Goal: Task Accomplishment & Management: Complete application form

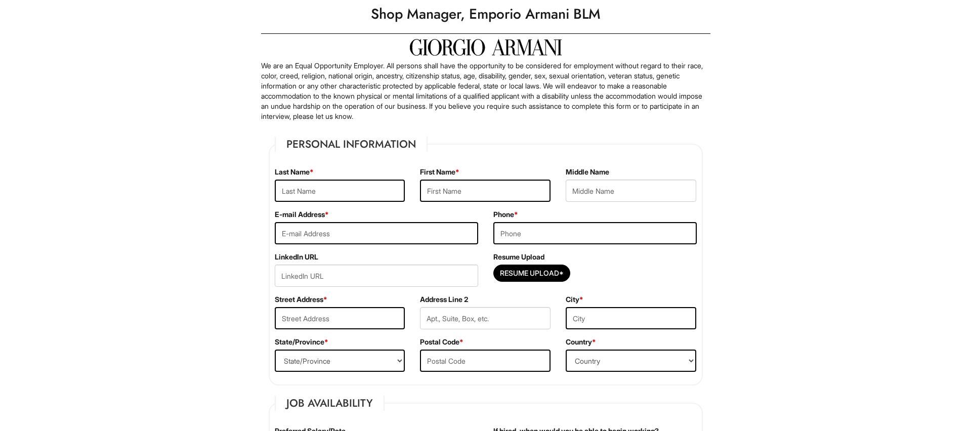
scroll to position [70, 0]
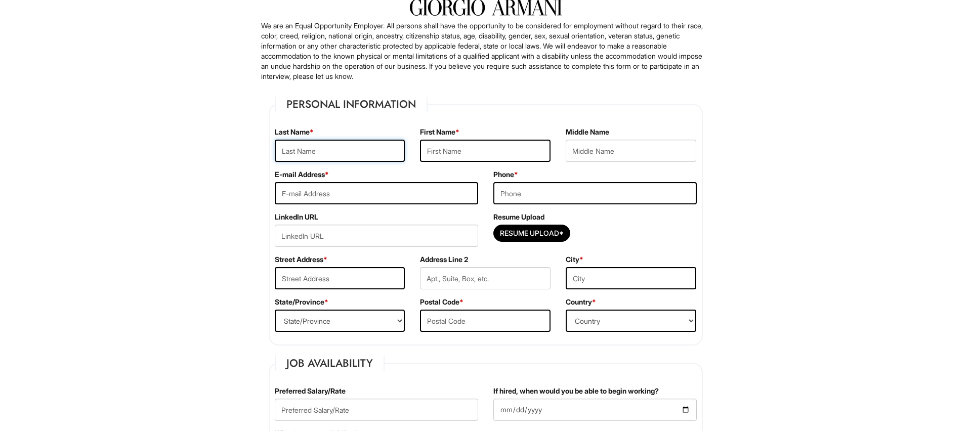
click at [367, 154] on input "text" at bounding box center [340, 151] width 131 height 22
click at [483, 153] on input "text" at bounding box center [485, 151] width 131 height 22
click at [345, 151] on input "[PERSON_NAME]" at bounding box center [340, 151] width 131 height 22
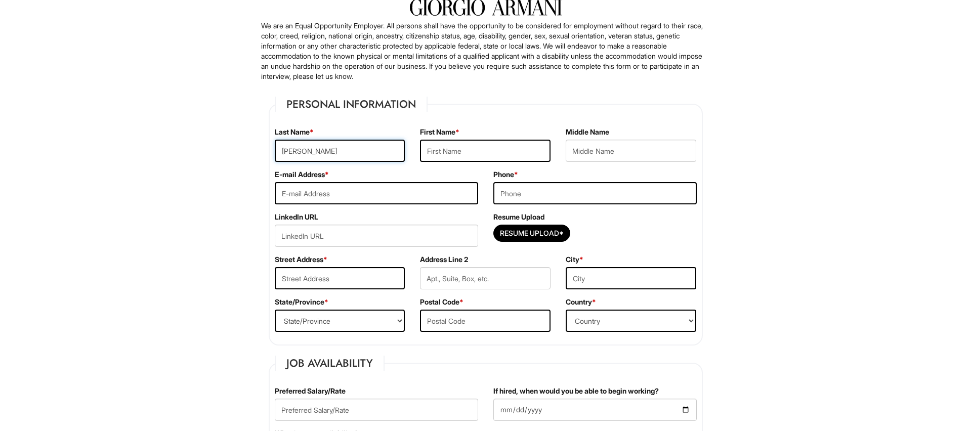
click at [343, 153] on input "[PERSON_NAME]" at bounding box center [340, 151] width 131 height 22
type input "White"
click at [456, 142] on input "text" at bounding box center [485, 151] width 131 height 22
type input "[PERSON_NAME]"
click at [393, 191] on input "email" at bounding box center [376, 193] width 203 height 22
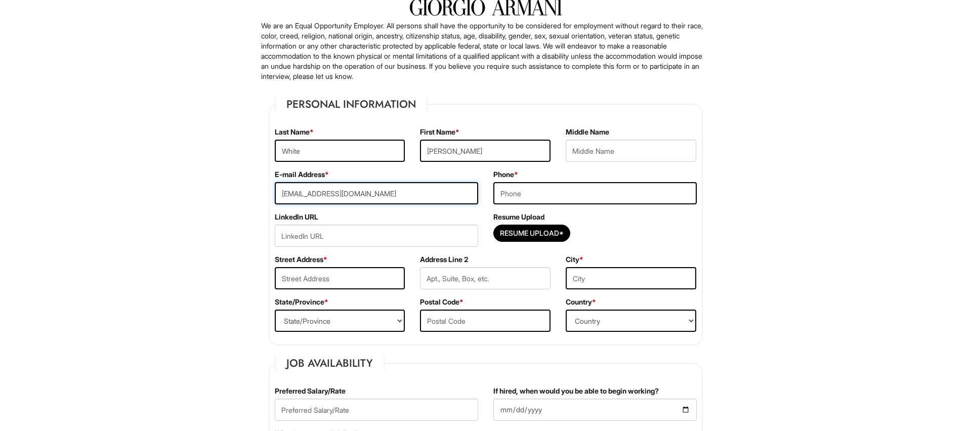
type input "[EMAIL_ADDRESS][DOMAIN_NAME]"
click at [569, 194] on input "tel" at bounding box center [594, 193] width 203 height 22
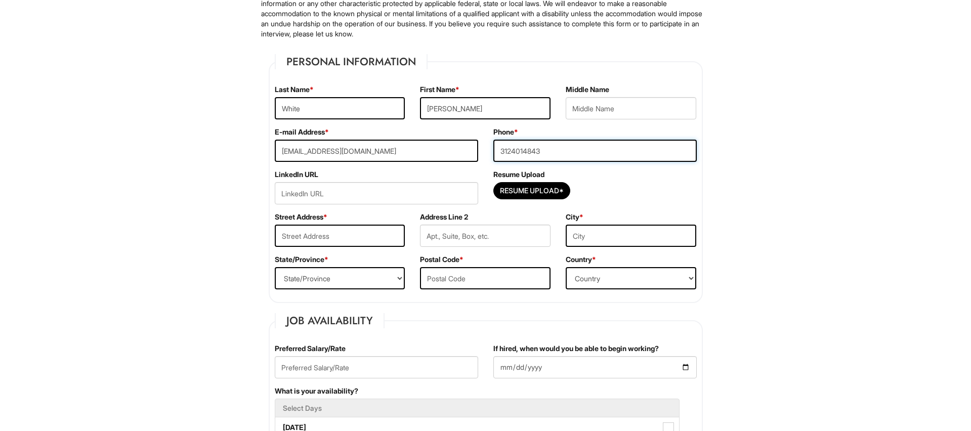
scroll to position [123, 0]
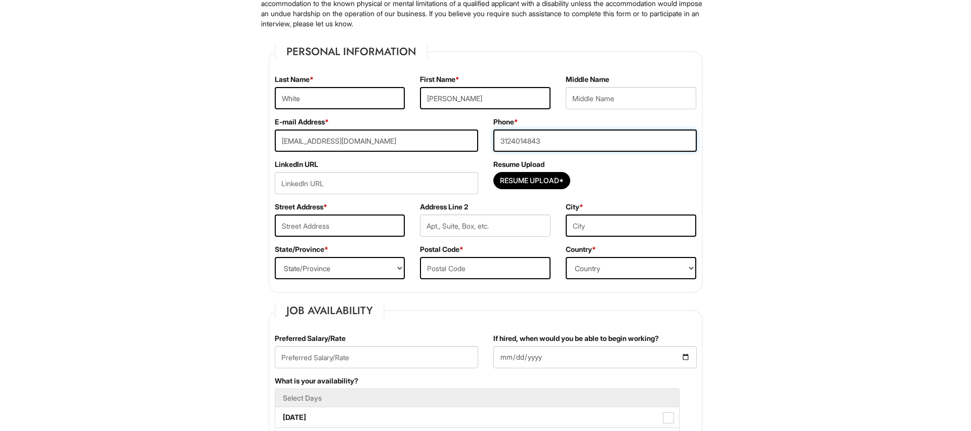
type input "3124014843"
click at [371, 182] on input "url" at bounding box center [376, 183] width 203 height 22
paste input "[DOMAIN_NAME][URL]"
type input "[DOMAIN_NAME][URL]"
click at [560, 179] on input "Resume Upload*" at bounding box center [532, 181] width 76 height 16
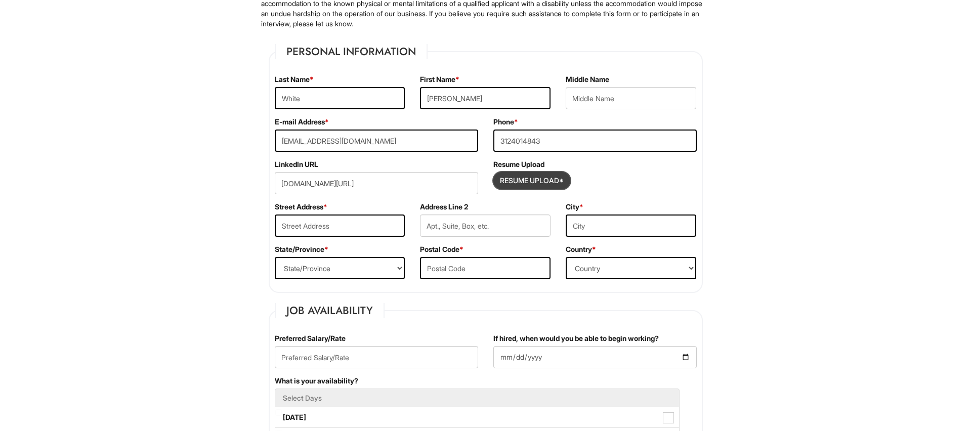
type input "C:\fakepath\[PERSON_NAME] Resume 2025 (3).pdf"
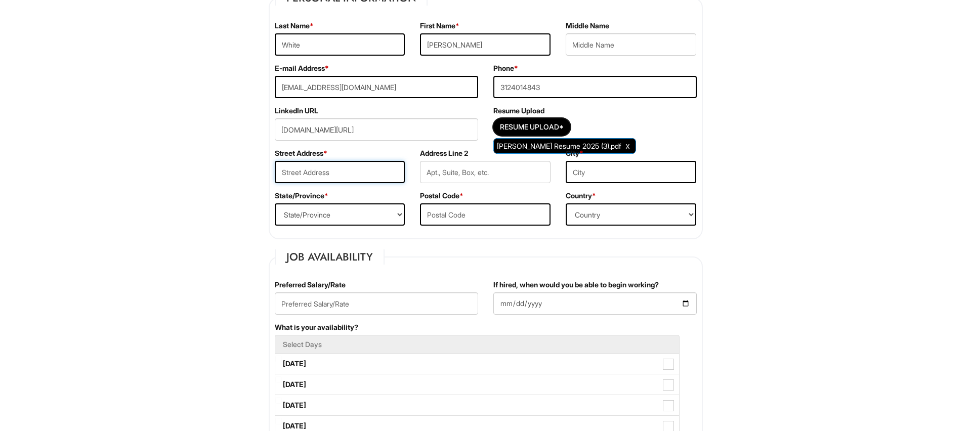
click at [352, 171] on input "text" at bounding box center [340, 172] width 131 height 22
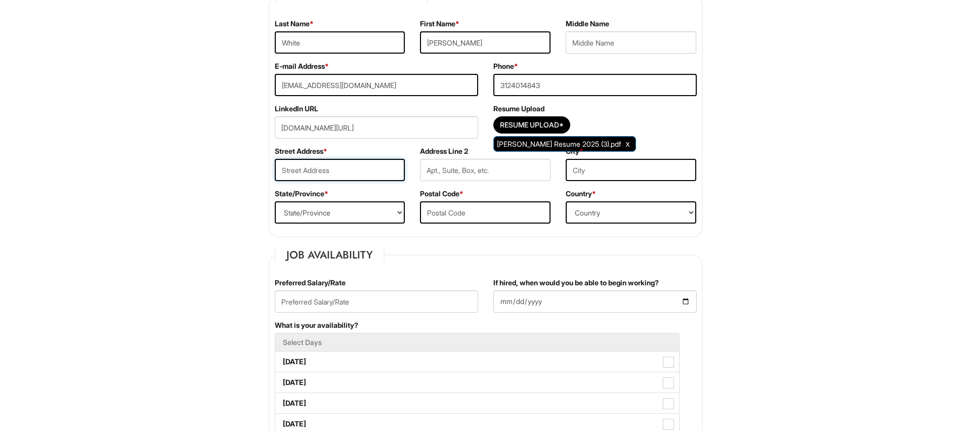
scroll to position [178, 0]
type input "4847 North Washtenaw"
click at [440, 176] on input "text" at bounding box center [485, 171] width 131 height 22
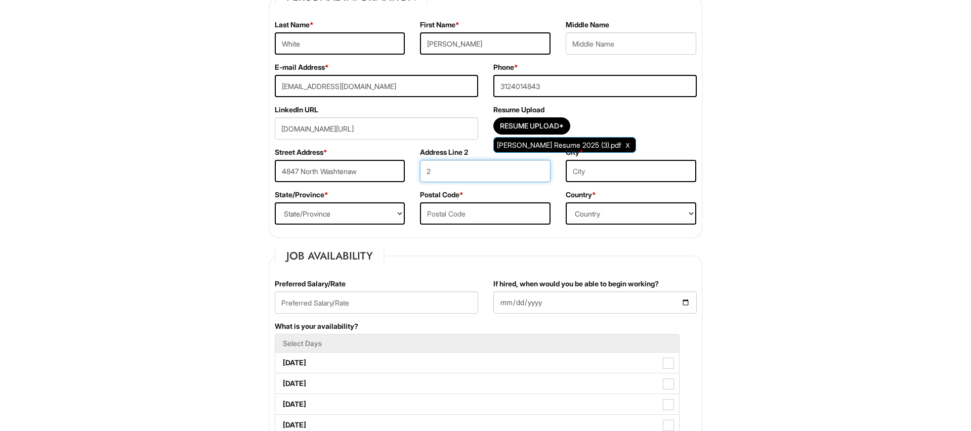
type input "2"
click at [650, 171] on input "text" at bounding box center [631, 171] width 131 height 22
type input "[GEOGRAPHIC_DATA]"
click at [339, 219] on select "State/Province [US_STATE] [US_STATE] [US_STATE] [US_STATE] [US_STATE] [US_STATE…" at bounding box center [340, 213] width 131 height 22
select select "IL"
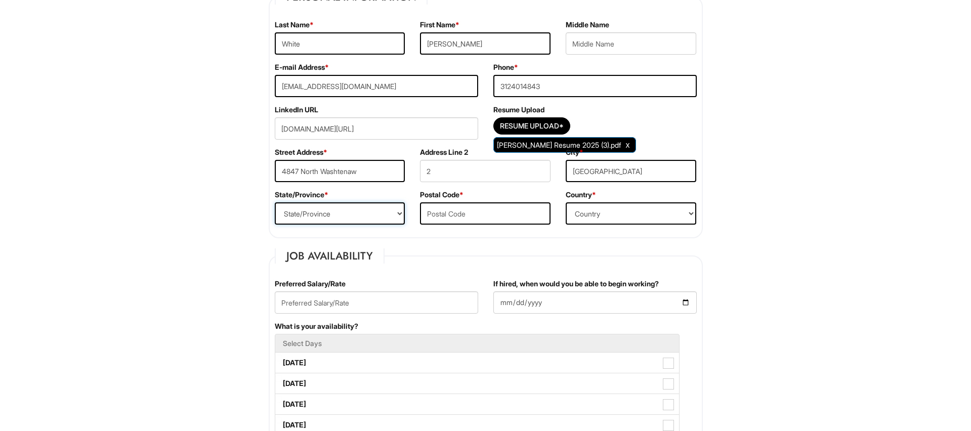
click at [275, 202] on select "State/Province [US_STATE] [US_STATE] [US_STATE] [US_STATE] [US_STATE] [US_STATE…" at bounding box center [340, 213] width 131 height 22
click at [493, 217] on input "text" at bounding box center [485, 213] width 131 height 22
type input "60625"
click at [589, 216] on select "Country [GEOGRAPHIC_DATA] [GEOGRAPHIC_DATA] [GEOGRAPHIC_DATA] [US_STATE] [GEOGR…" at bounding box center [631, 213] width 131 height 22
select select "[GEOGRAPHIC_DATA]"
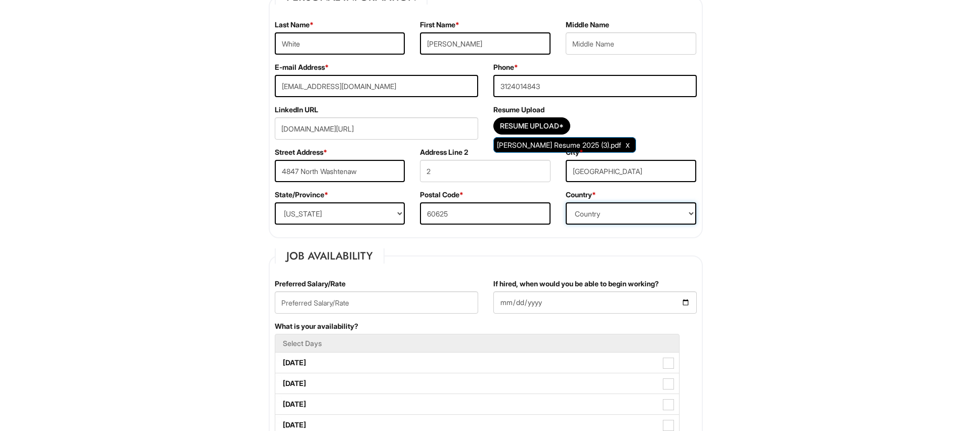
click at [566, 202] on select "Country [GEOGRAPHIC_DATA] [GEOGRAPHIC_DATA] [GEOGRAPHIC_DATA] [US_STATE] [GEOGR…" at bounding box center [631, 213] width 131 height 22
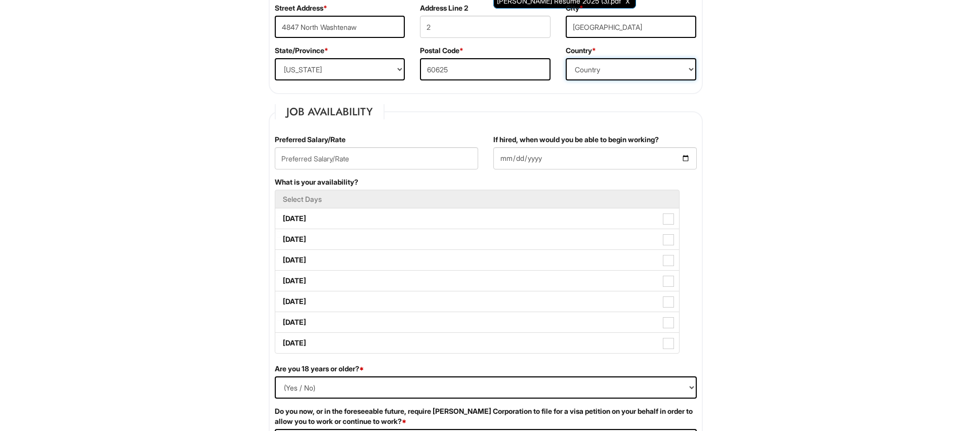
scroll to position [392, 0]
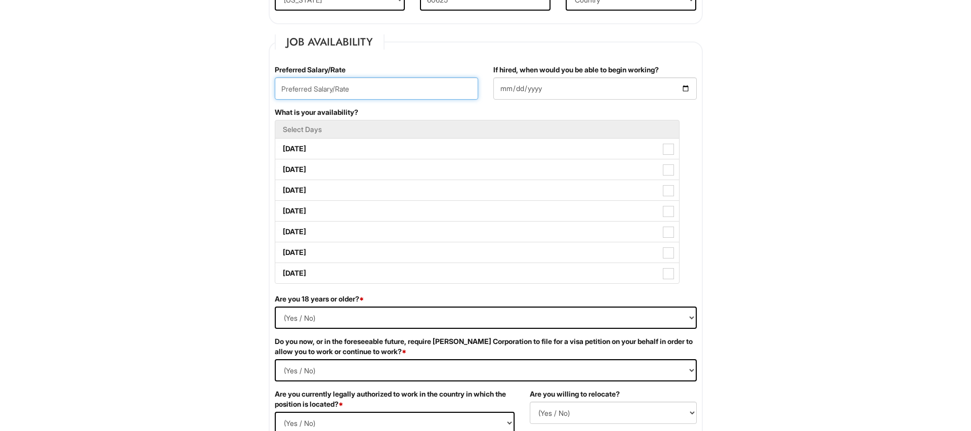
drag, startPoint x: 400, startPoint y: 93, endPoint x: 408, endPoint y: 95, distance: 9.0
click at [400, 93] on input "text" at bounding box center [376, 88] width 203 height 22
type input "85000"
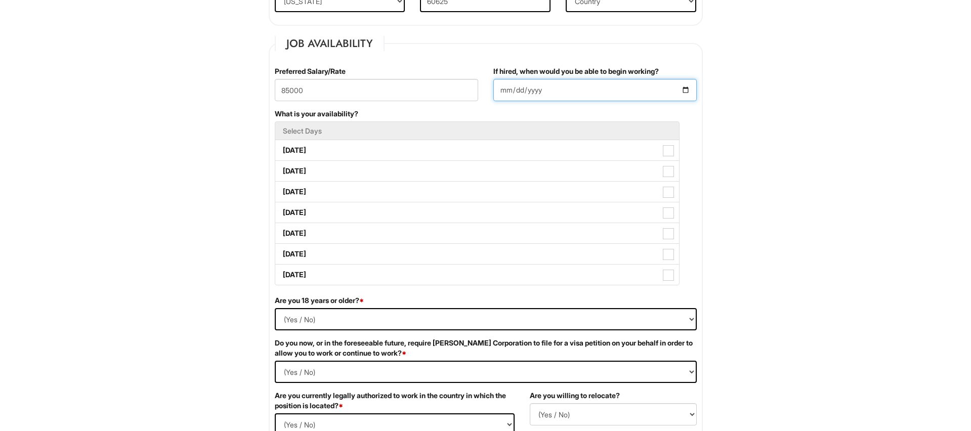
click at [638, 95] on input "If hired, when would you be able to begin working?" at bounding box center [594, 90] width 203 height 22
click at [684, 90] on input "If hired, when would you be able to begin working?" at bounding box center [594, 90] width 203 height 22
type input "[DATE]"
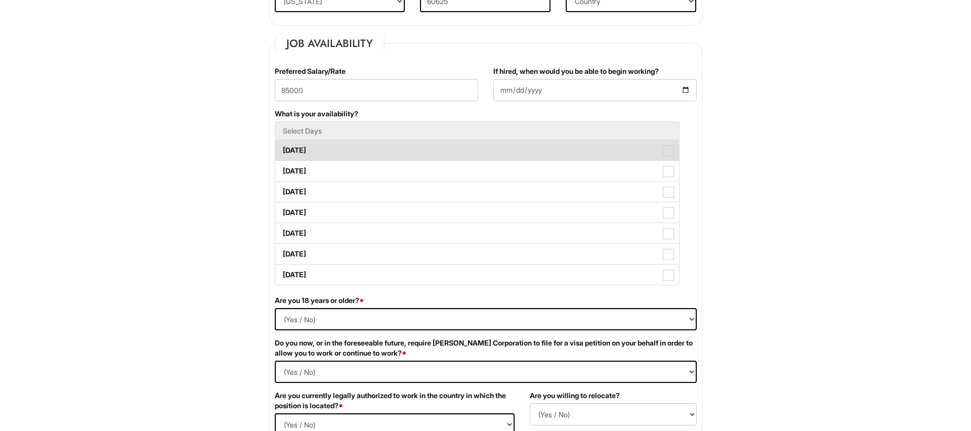
drag, startPoint x: 667, startPoint y: 151, endPoint x: 668, endPoint y: 156, distance: 5.2
click at [667, 151] on span at bounding box center [668, 150] width 11 height 11
click at [282, 149] on Available_Monday "[DATE]" at bounding box center [278, 145] width 7 height 7
click at [671, 149] on span at bounding box center [668, 151] width 7 height 7
click at [282, 149] on Available_Monday "[DATE]" at bounding box center [278, 145] width 7 height 7
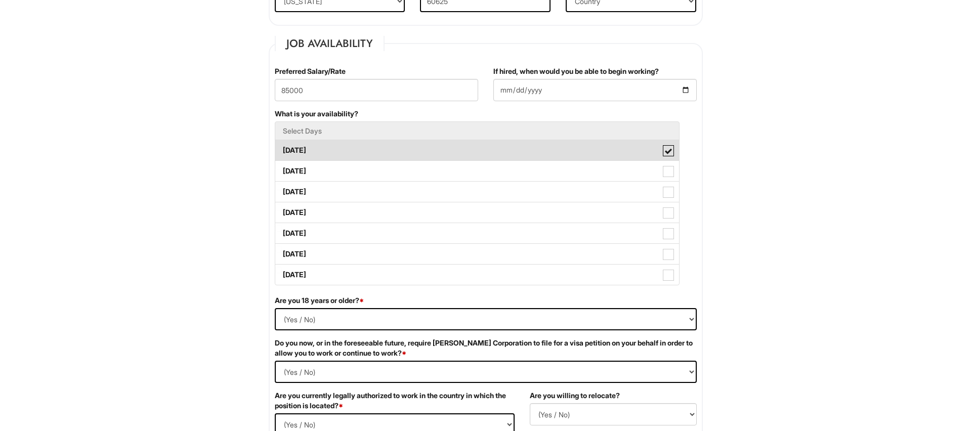
checkbox Available_Monday "false"
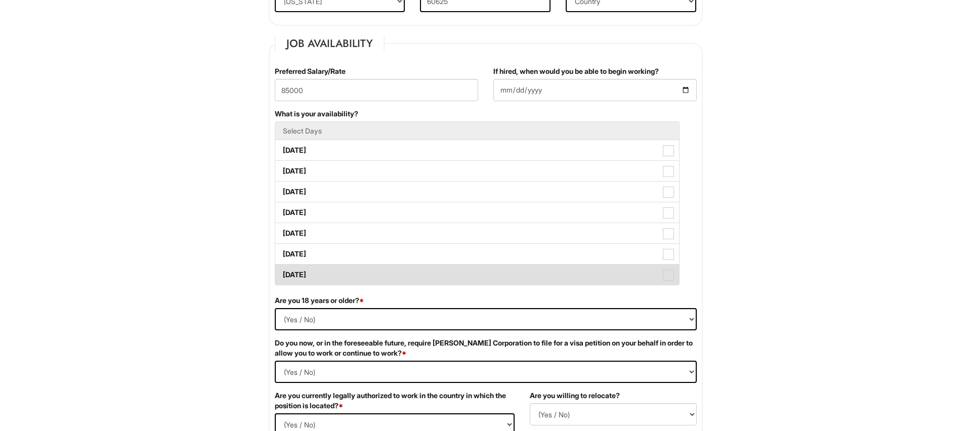
drag, startPoint x: 668, startPoint y: 275, endPoint x: 668, endPoint y: 265, distance: 10.1
click at [668, 275] on span at bounding box center [668, 275] width 11 height 11
click at [282, 273] on Available_Sunday "[DATE]" at bounding box center [278, 270] width 7 height 7
checkbox Available_Sunday "true"
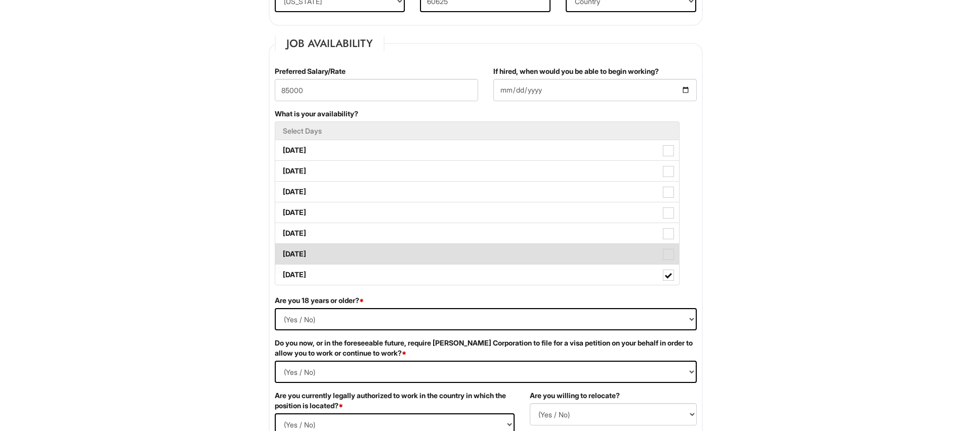
click at [668, 262] on label "[DATE]" at bounding box center [477, 254] width 404 height 20
click at [282, 252] on Available_Saturday "[DATE]" at bounding box center [278, 249] width 7 height 7
checkbox Available_Saturday "true"
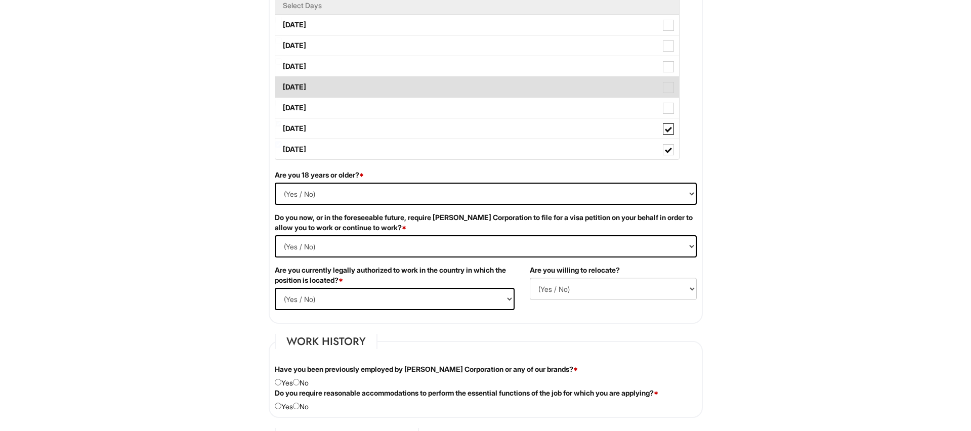
scroll to position [535, 0]
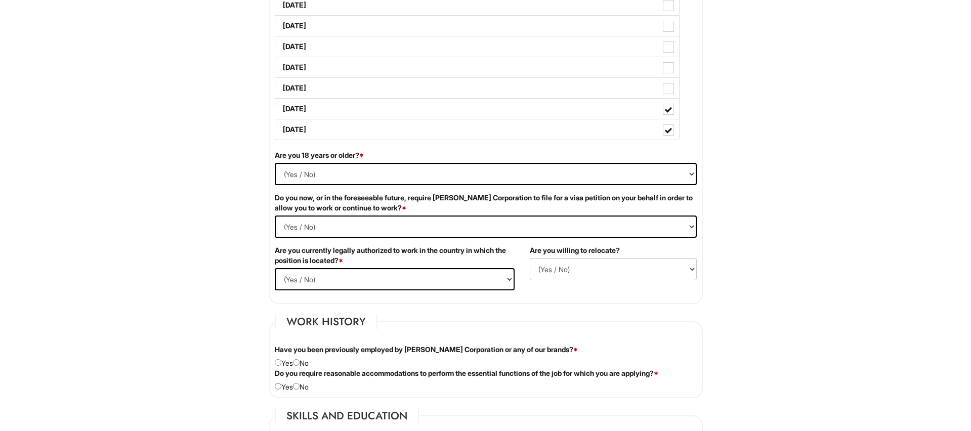
click at [552, 186] on div "Are you 18 years or older? * (Yes / No) Yes No" at bounding box center [485, 171] width 437 height 42
click at [550, 177] on select "(Yes / No) Yes No" at bounding box center [486, 174] width 422 height 22
select select "Yes"
click at [275, 163] on select "(Yes / No) Yes No" at bounding box center [486, 174] width 422 height 22
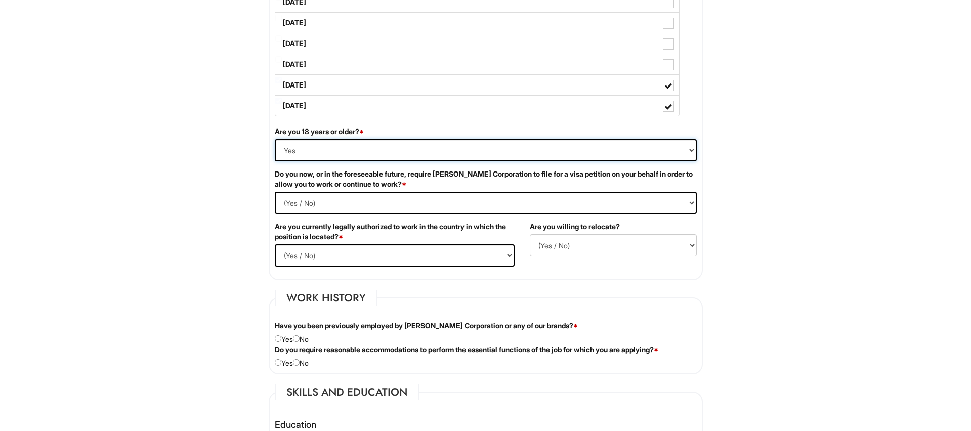
scroll to position [573, 0]
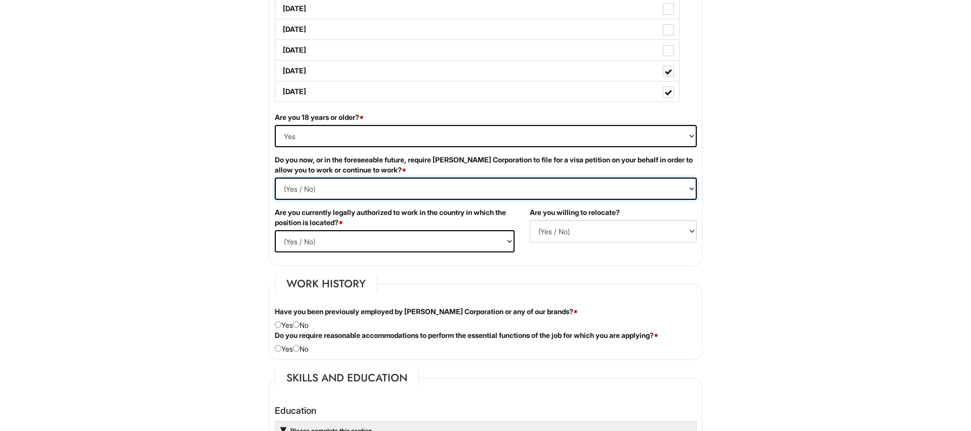
click at [550, 187] on Required "(Yes / No) Yes No" at bounding box center [486, 189] width 422 height 22
select Required "No"
click at [275, 178] on Required "(Yes / No) Yes No" at bounding box center [486, 189] width 422 height 22
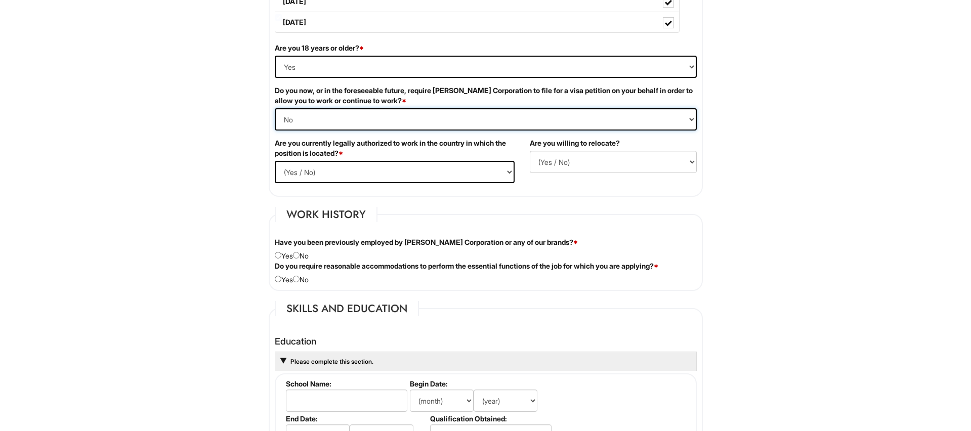
scroll to position [650, 0]
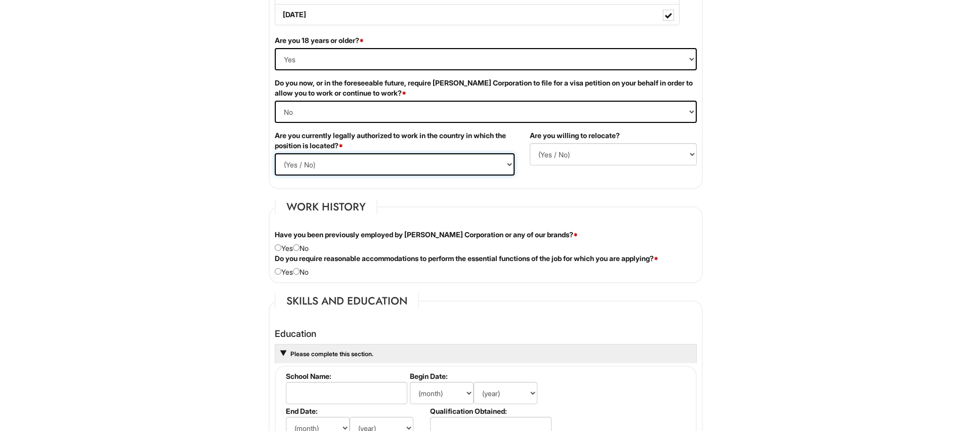
click at [463, 169] on select "(Yes / No) Yes No" at bounding box center [395, 164] width 240 height 22
select select "Yes"
click at [275, 153] on select "(Yes / No) Yes No" at bounding box center [395, 164] width 240 height 22
click at [619, 148] on select "(Yes / No) No Yes" at bounding box center [613, 154] width 167 height 22
select select "Y"
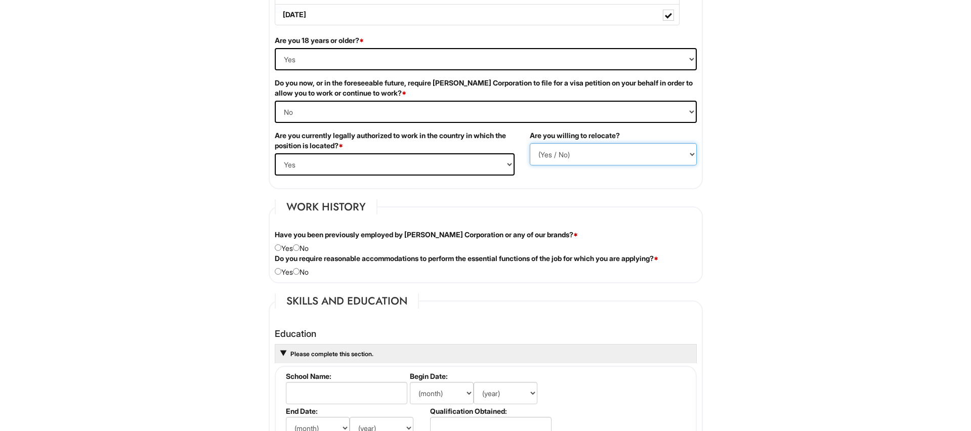
click at [530, 143] on select "(Yes / No) No Yes" at bounding box center [613, 154] width 167 height 22
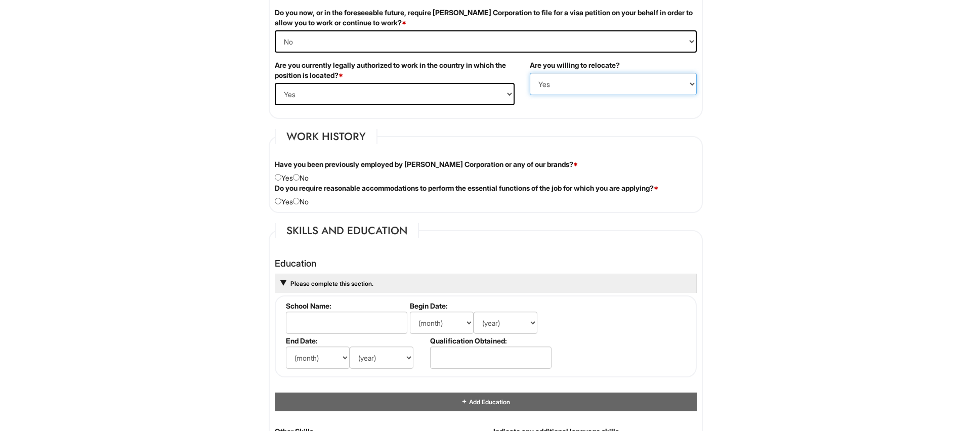
scroll to position [725, 0]
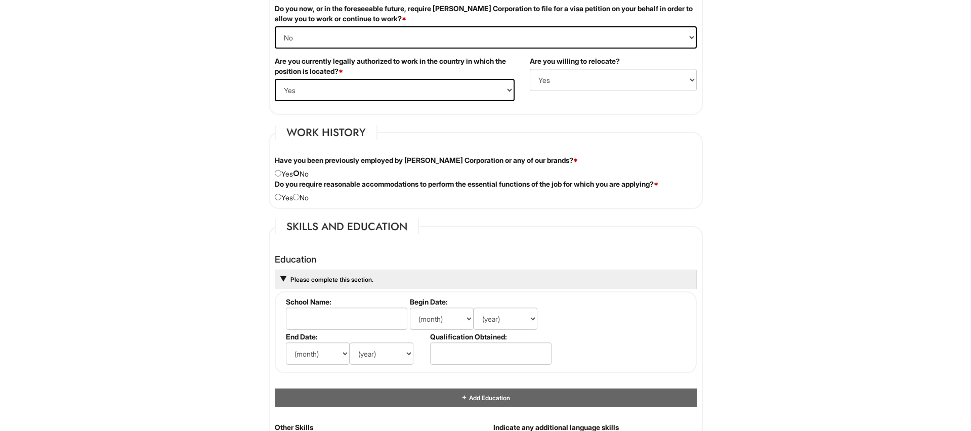
click at [297, 173] on input "radio" at bounding box center [296, 173] width 7 height 7
radio input "true"
click at [300, 200] on input "radio" at bounding box center [296, 197] width 7 height 7
radio input "true"
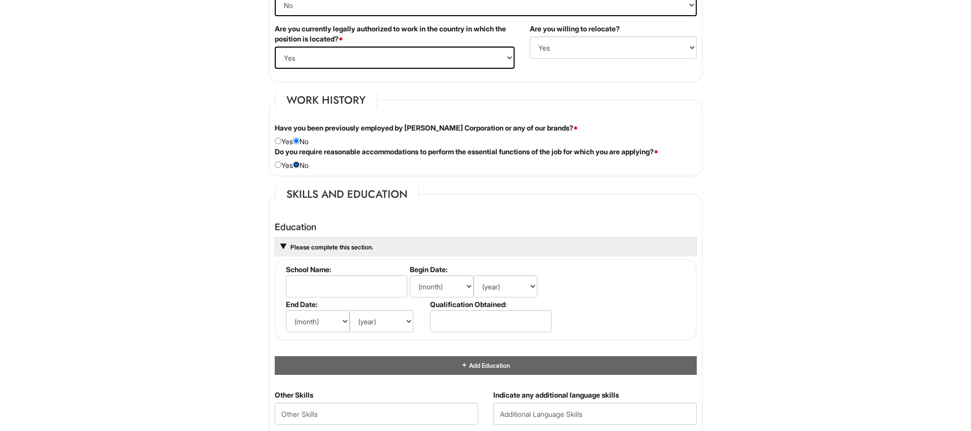
scroll to position [855, 0]
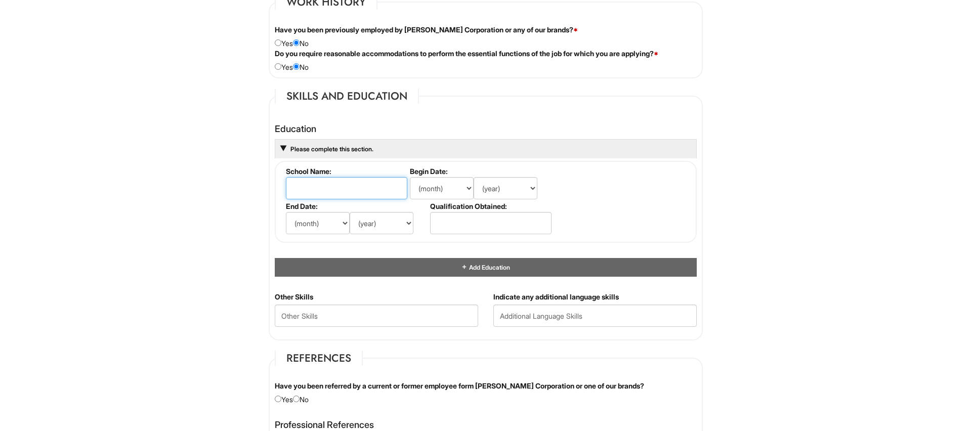
click at [343, 188] on input "text" at bounding box center [346, 188] width 121 height 22
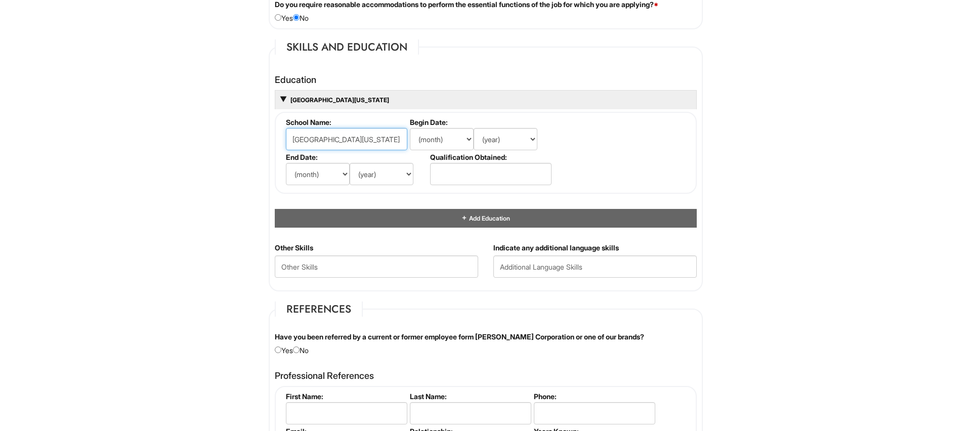
type input "[GEOGRAPHIC_DATA][US_STATE]"
click at [459, 143] on select "(month) Jan Feb Mar Apr May Jun [DATE] Aug Sep Oct Nov Dec" at bounding box center [442, 139] width 64 height 22
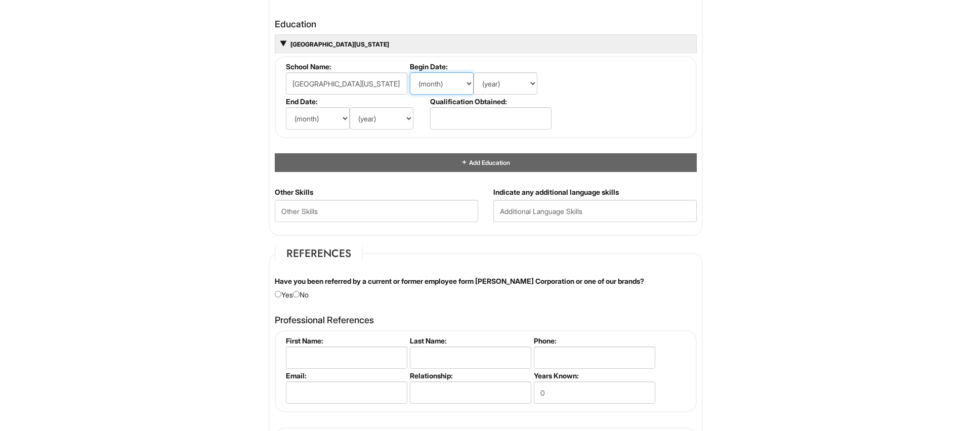
scroll to position [961, 0]
click at [463, 84] on select "(month) Jan Feb Mar Apr May Jun [DATE] Aug Sep Oct Nov Dec" at bounding box center [442, 82] width 64 height 22
select select "8"
click at [410, 71] on select "(month) Jan Feb Mar Apr May Jun [DATE] Aug Sep Oct Nov Dec" at bounding box center [442, 82] width 64 height 22
click at [518, 82] on select "(year) 2029 2028 2027 2026 2025 2024 2023 2022 2021 2020 2019 2018 2017 2016 20…" at bounding box center [506, 82] width 64 height 22
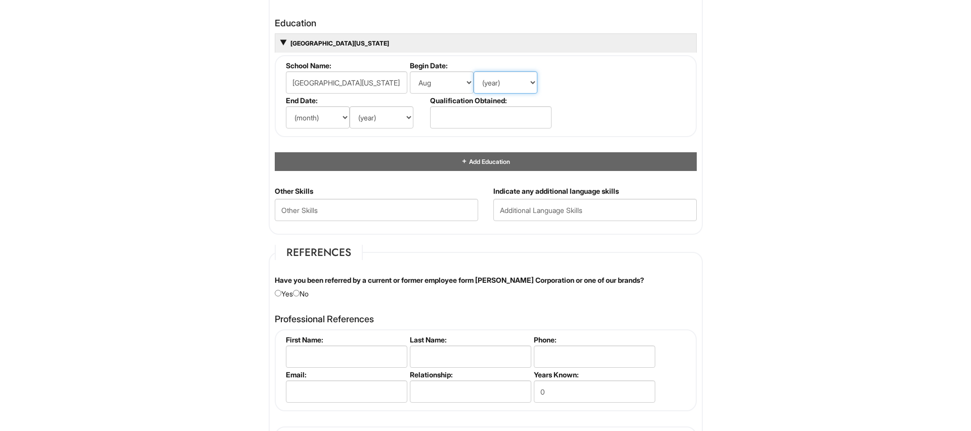
select select "2010"
click at [474, 71] on select "(year) 2029 2028 2027 2026 2025 2024 2023 2022 2021 2020 2019 2018 2017 2016 20…" at bounding box center [506, 82] width 64 height 22
click at [311, 120] on select "(month) Jan Feb Mar Apr May Jun [DATE] Aug Sep Oct Nov Dec" at bounding box center [318, 117] width 64 height 22
select select "11"
click at [286, 106] on select "(month) Jan Feb Mar Apr May Jun [DATE] Aug Sep Oct Nov Dec" at bounding box center [318, 117] width 64 height 22
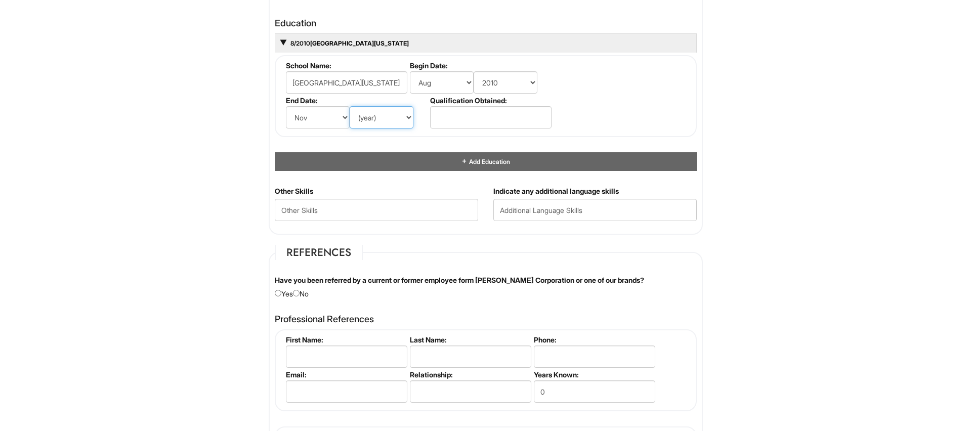
click at [375, 117] on select "(year) 2029 2028 2027 2026 2025 2024 2023 2022 2021 2020 2019 2018 2017 2016 20…" at bounding box center [382, 117] width 64 height 22
select select "2015"
click at [350, 106] on select "(year) 2029 2028 2027 2026 2025 2024 2023 2022 2021 2020 2019 2018 2017 2016 20…" at bounding box center [382, 117] width 64 height 22
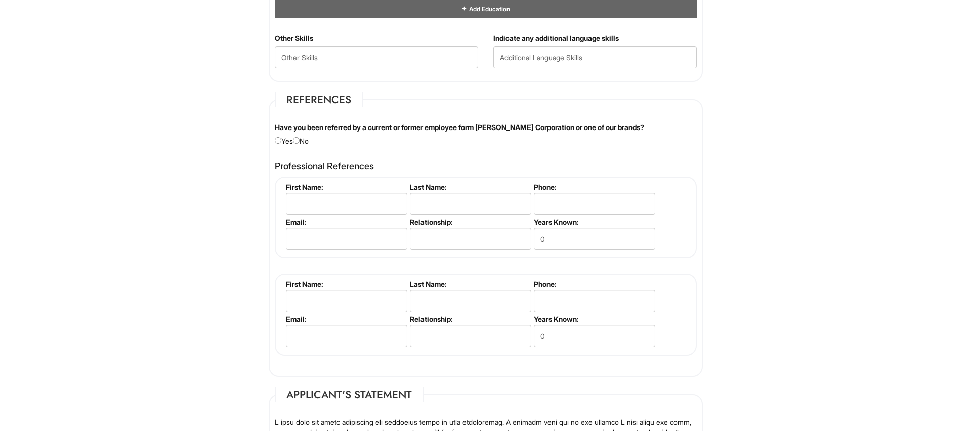
scroll to position [1136, 0]
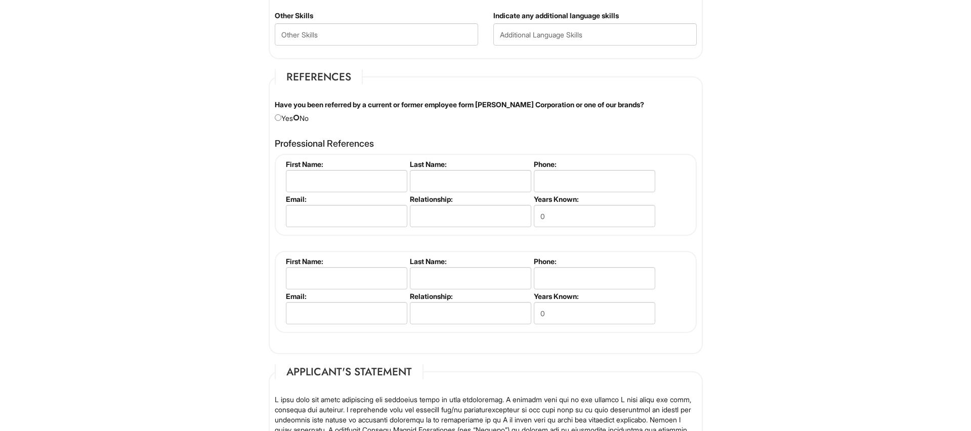
click at [300, 117] on input "radio" at bounding box center [296, 117] width 7 height 7
radio input "true"
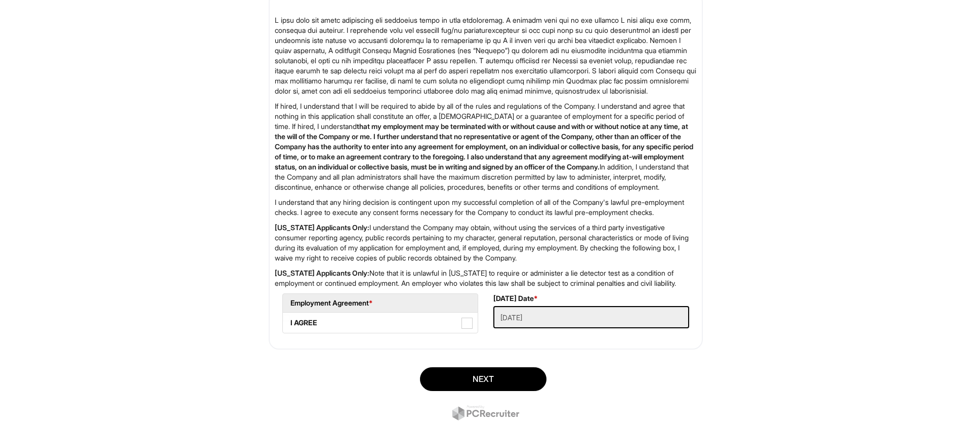
scroll to position [1586, 0]
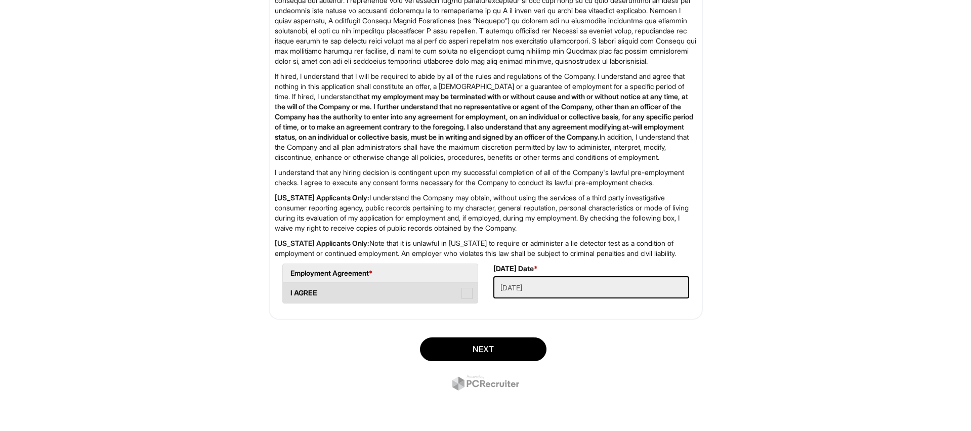
click at [467, 292] on span at bounding box center [466, 293] width 11 height 11
click at [289, 291] on AGREE "I AGREE" at bounding box center [286, 288] width 7 height 7
checkbox AGREE "true"
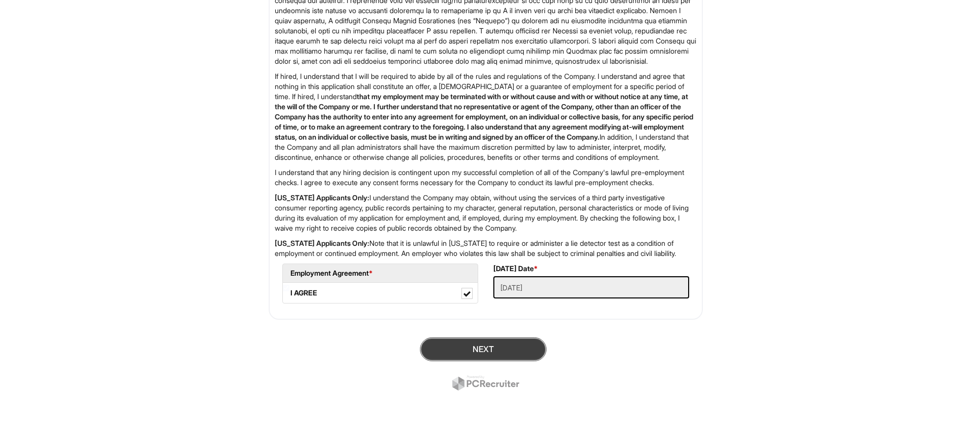
click at [503, 344] on button "Next" at bounding box center [483, 349] width 126 height 24
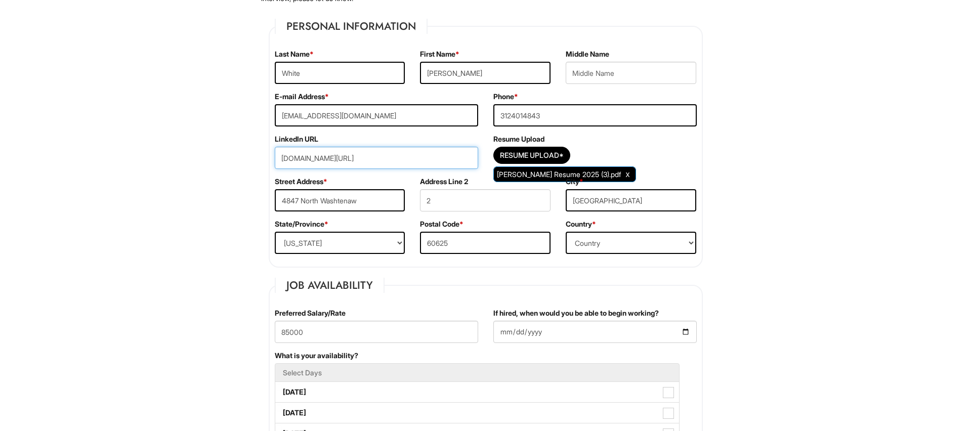
scroll to position [142, 0]
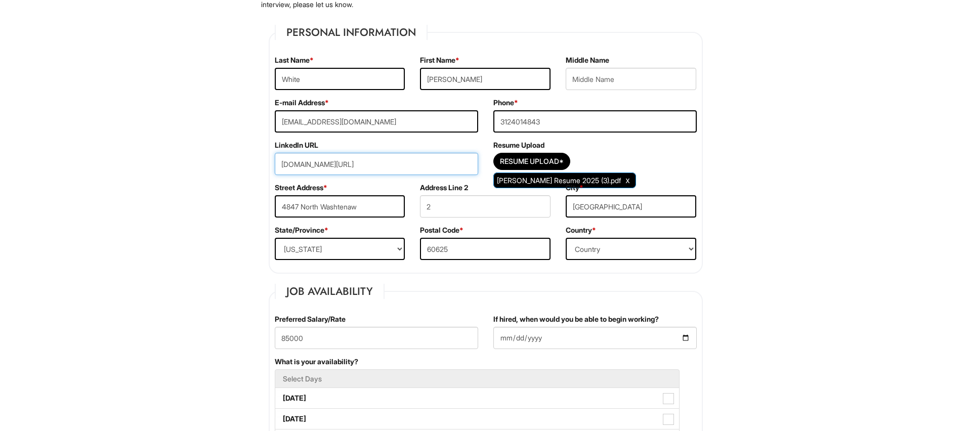
click at [280, 166] on input "[DOMAIN_NAME][URL]" at bounding box center [376, 164] width 203 height 22
click at [432, 183] on label "Address Line 2" at bounding box center [444, 188] width 48 height 10
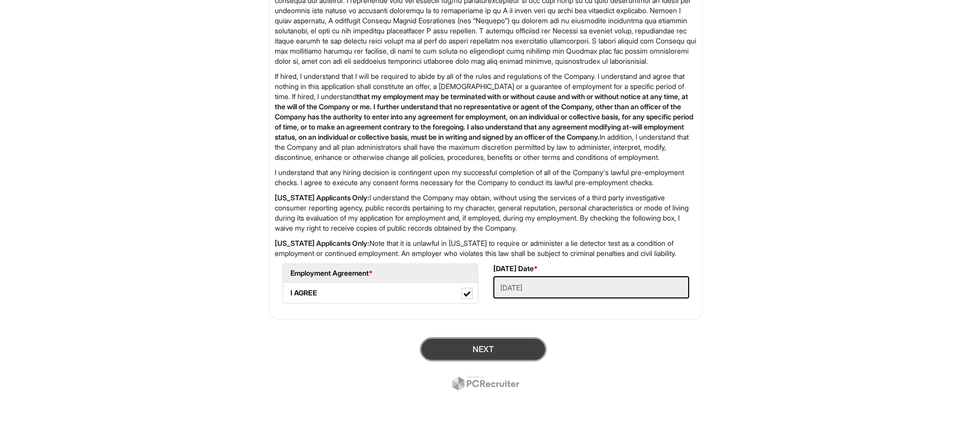
click at [472, 351] on button "Next" at bounding box center [483, 349] width 126 height 24
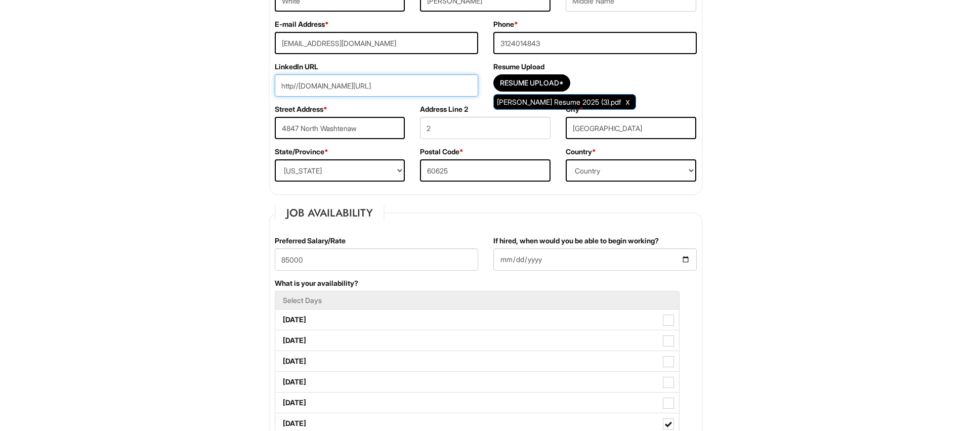
scroll to position [203, 0]
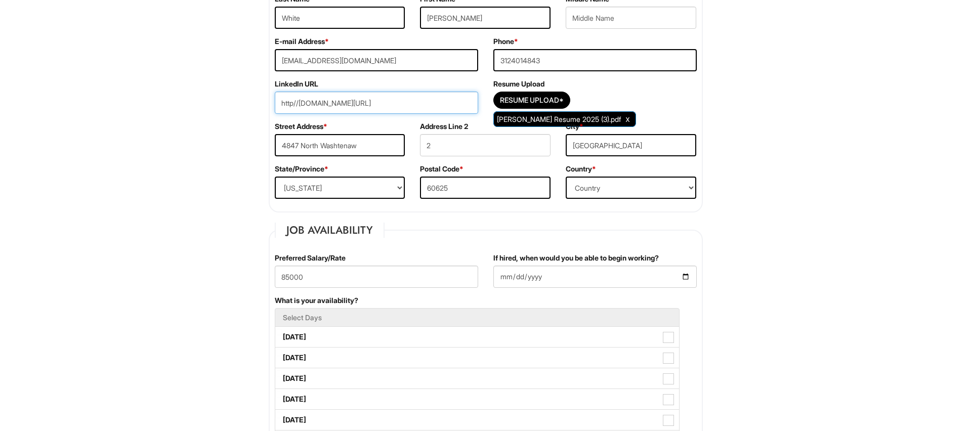
click at [327, 101] on input "http//[DOMAIN_NAME][URL]" at bounding box center [376, 103] width 203 height 22
paste input "url"
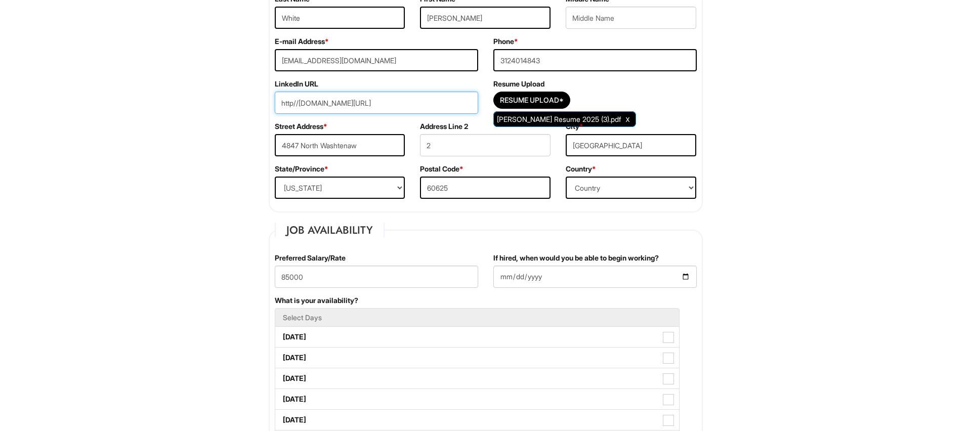
type input "[DOMAIN_NAME][URL]"
